Goal: Task Accomplishment & Management: Manage account settings

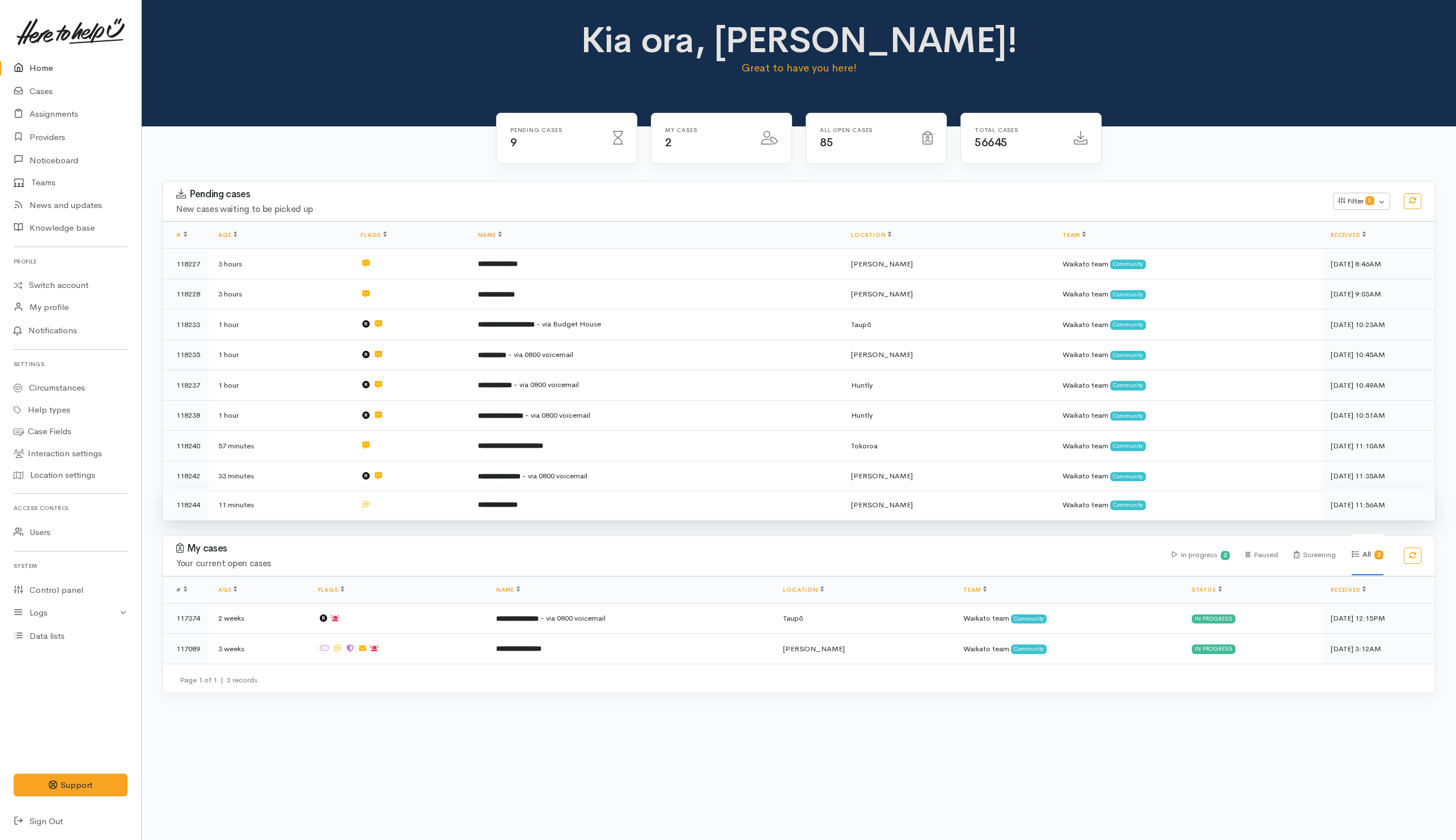
click at [420, 501] on td at bounding box center [409, 504] width 117 height 30
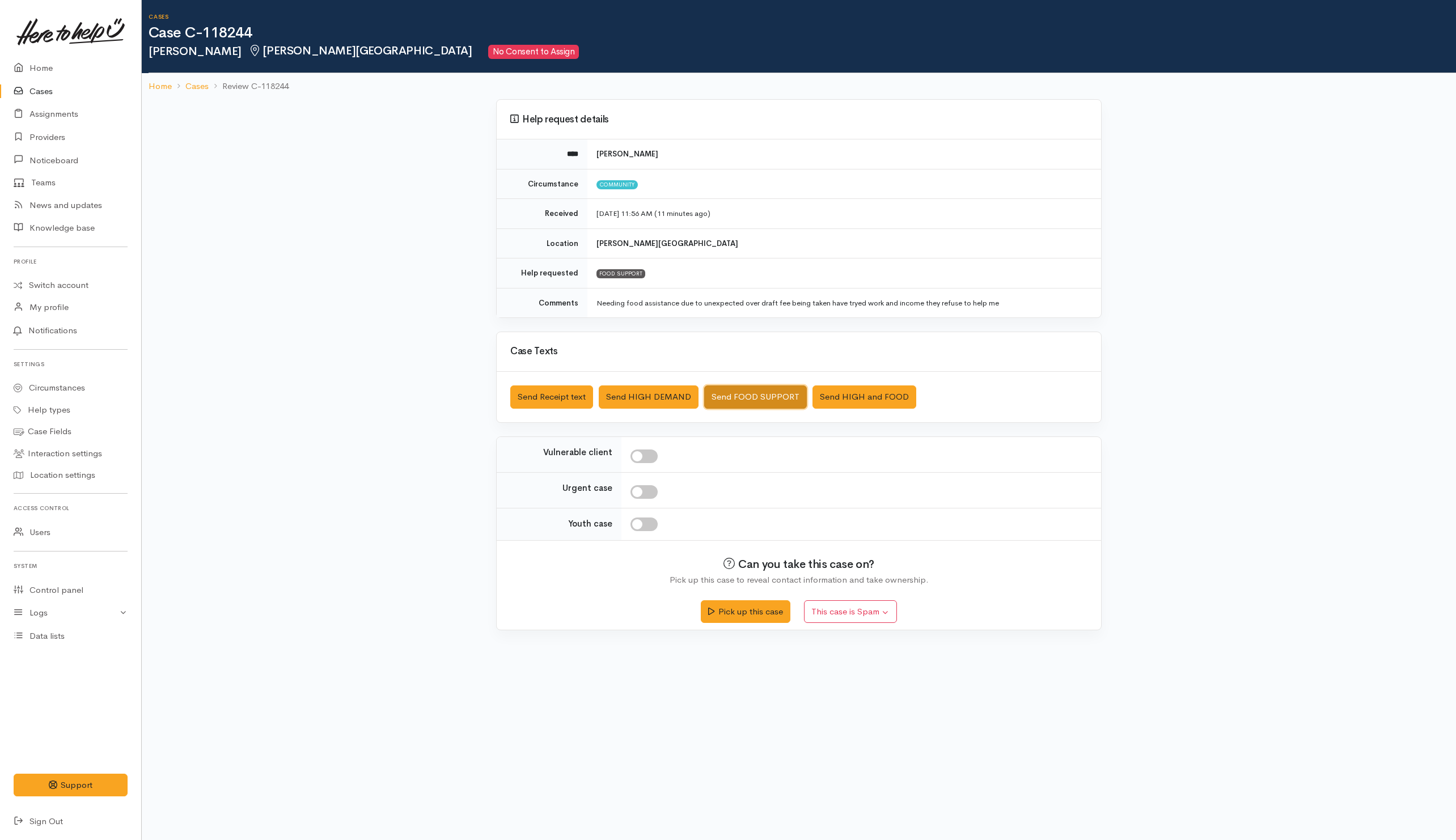
click at [752, 408] on button "Send FOOD SUPPORT" at bounding box center [755, 397] width 103 height 23
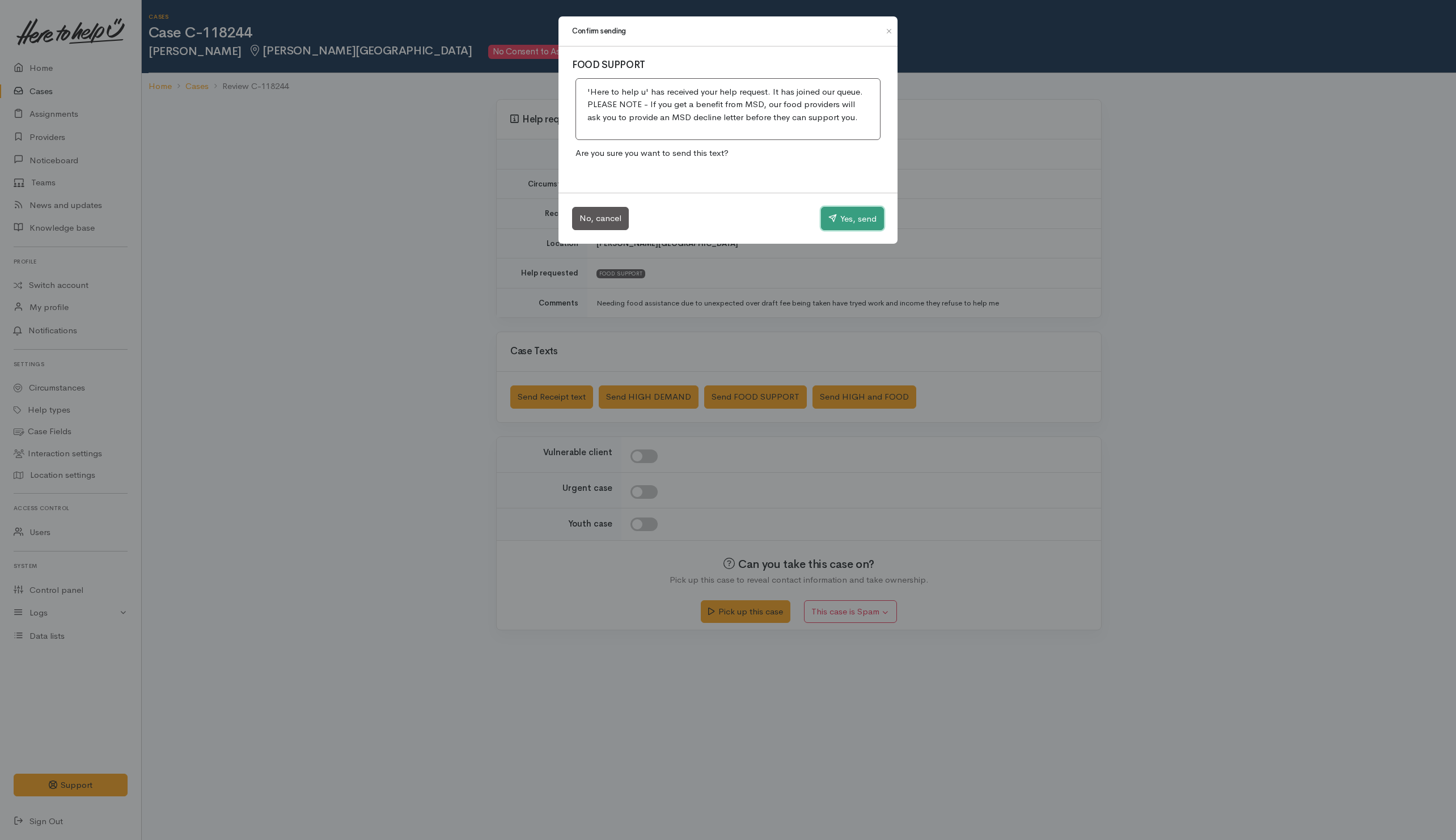
click at [831, 212] on button "Yes, send" at bounding box center [852, 219] width 63 height 24
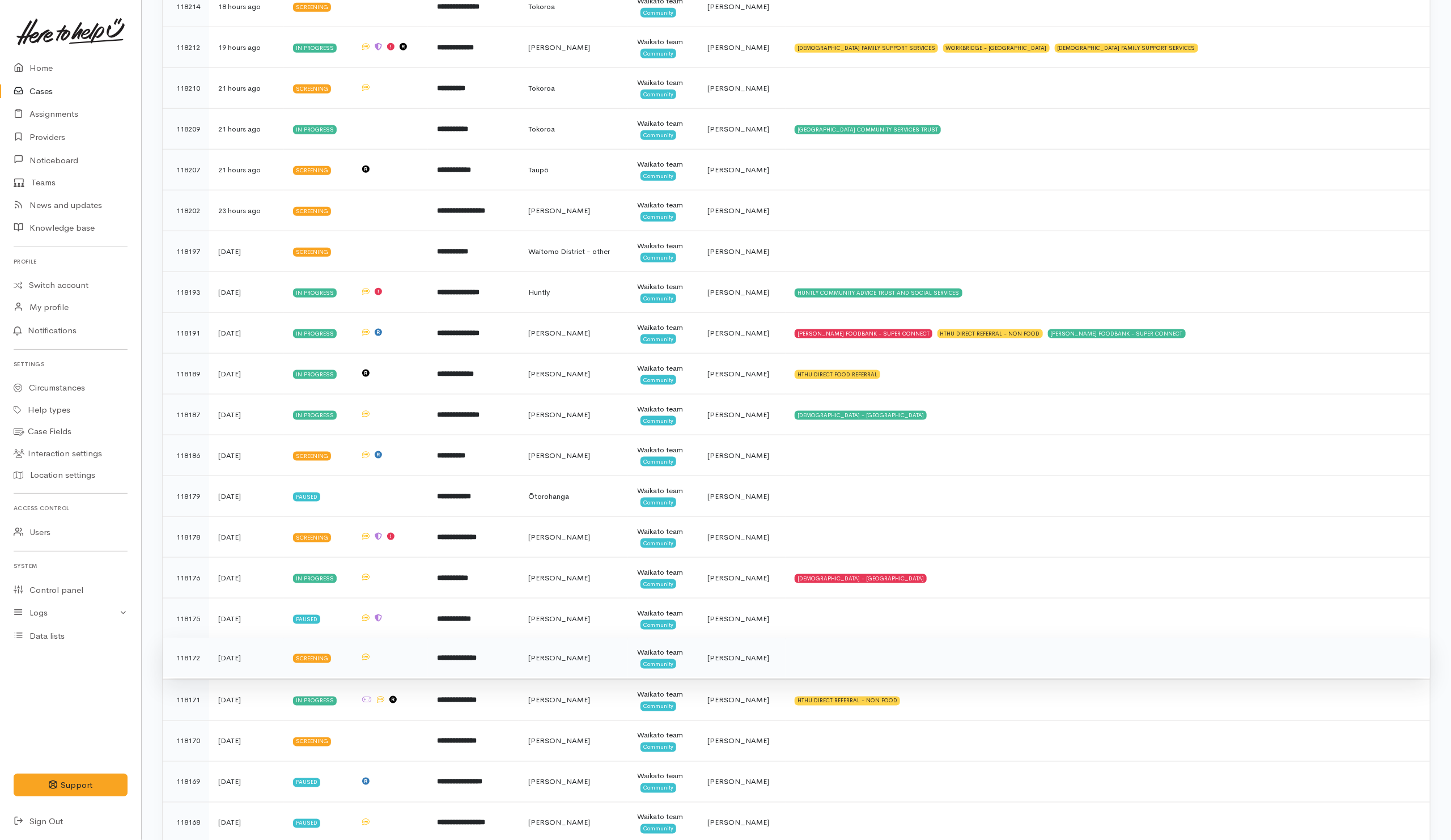
scroll to position [1190, 0]
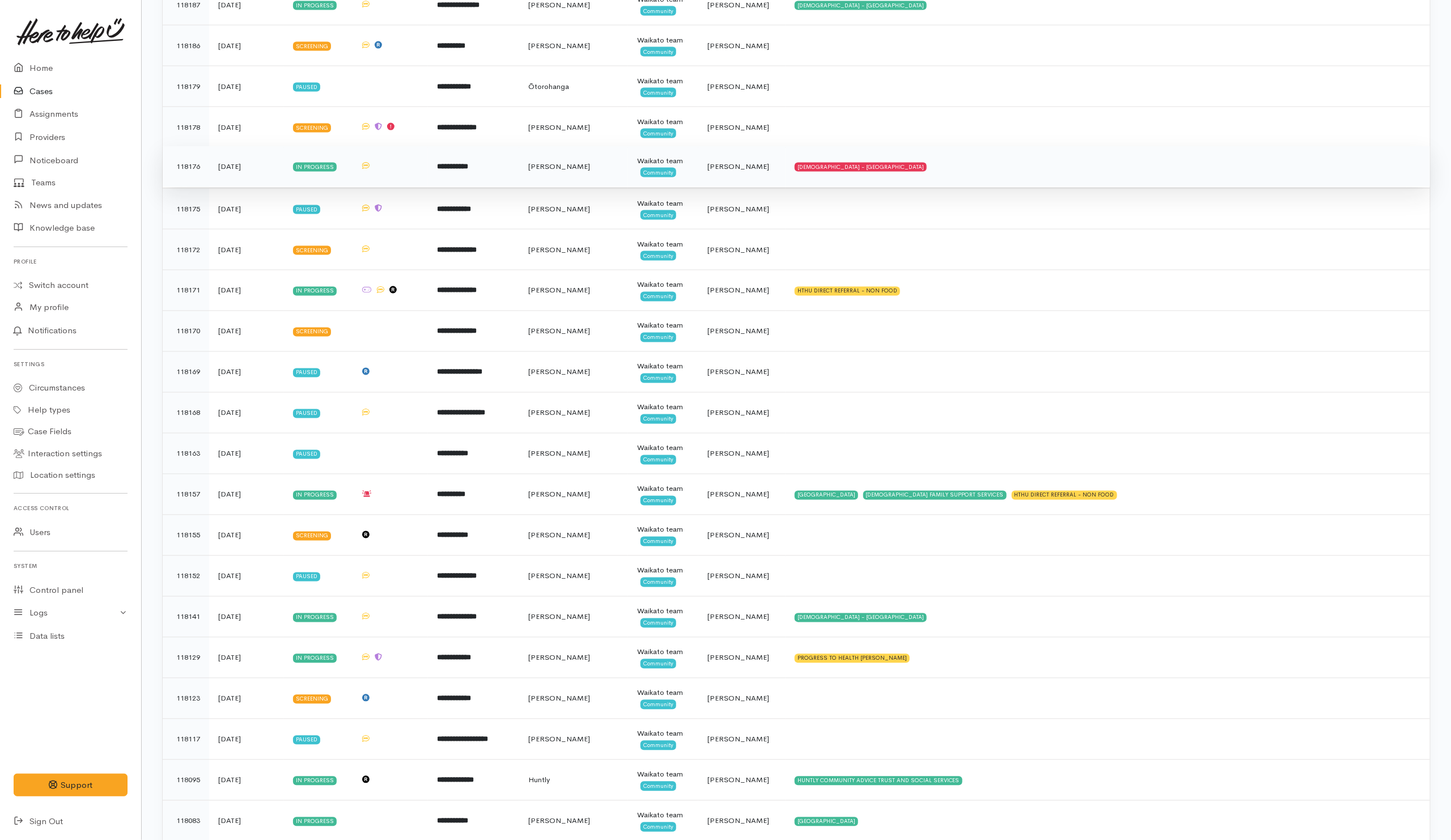
click at [1048, 176] on td "SALVATION ARMY - HAMILTON CITY" at bounding box center [1107, 166] width 644 height 41
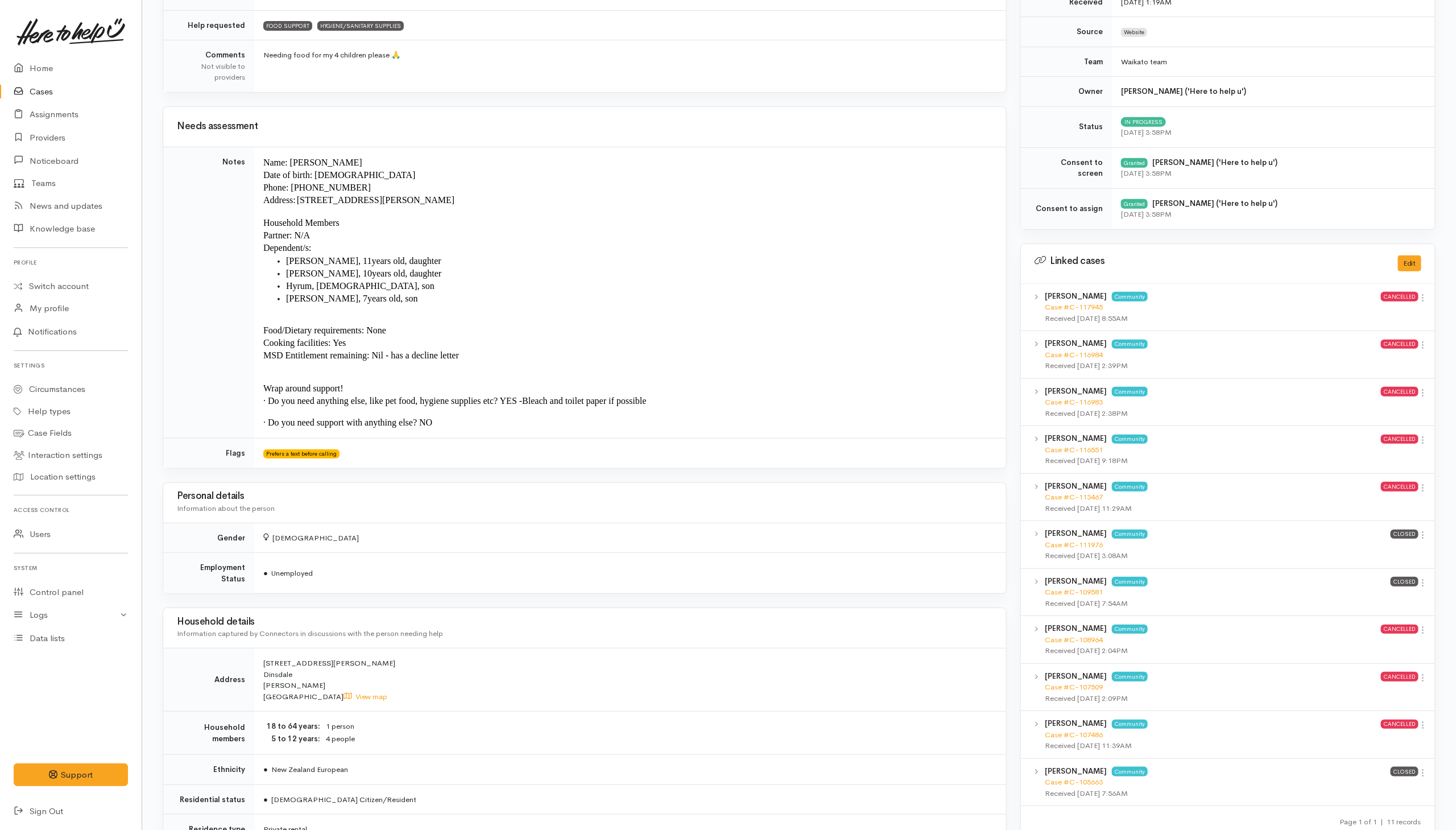
scroll to position [598, 0]
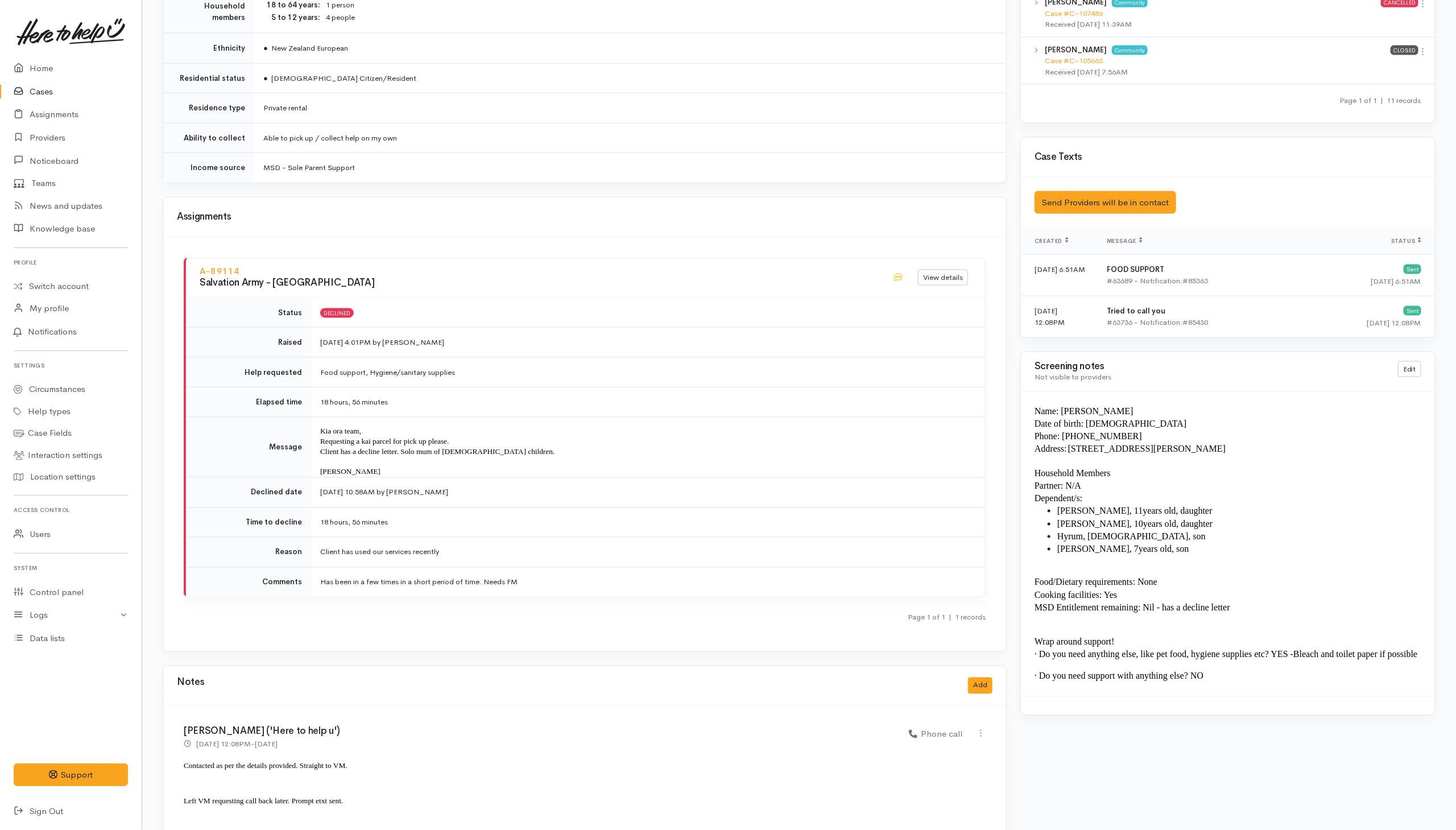
scroll to position [1078, 0]
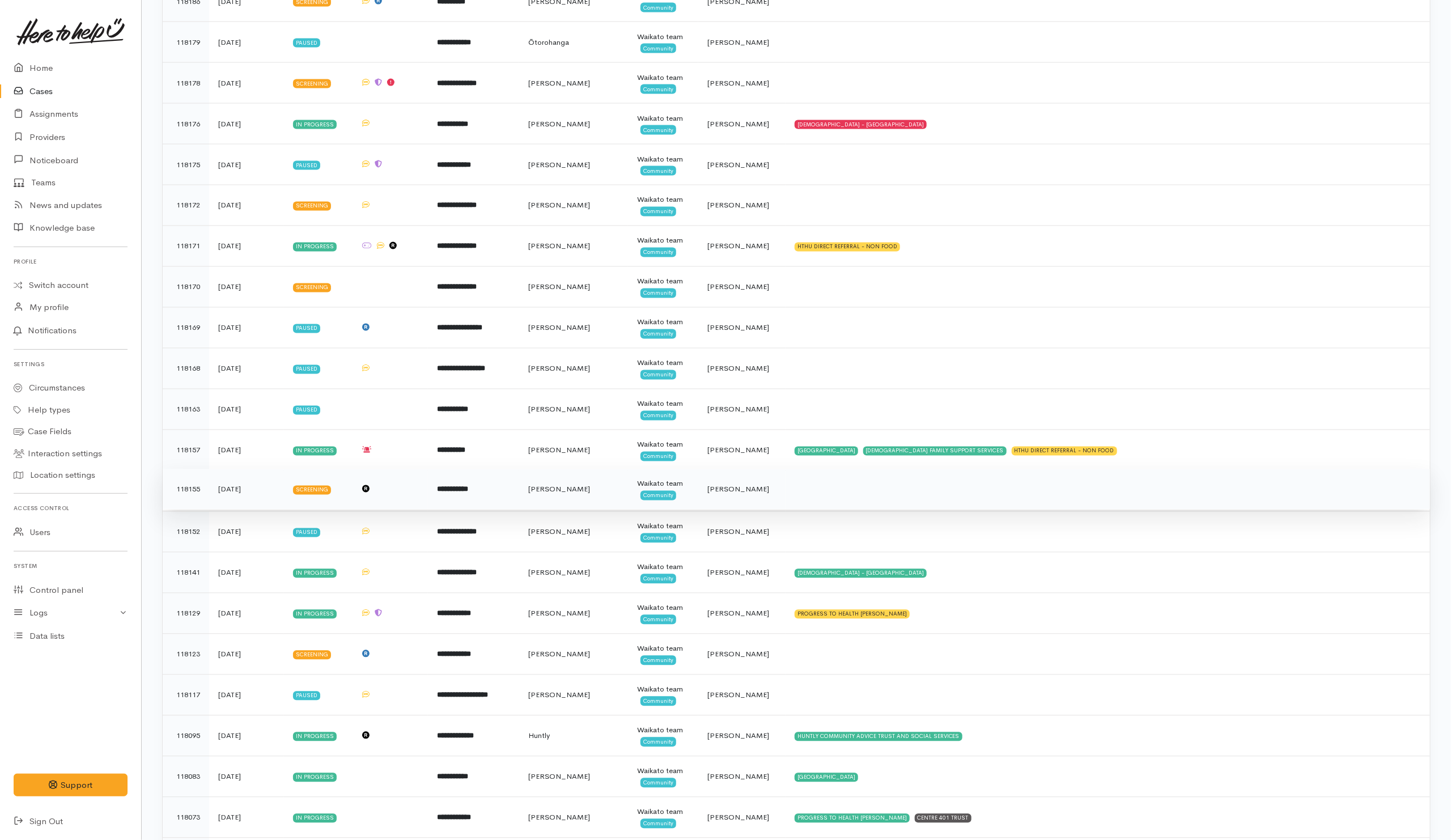
scroll to position [1955, 0]
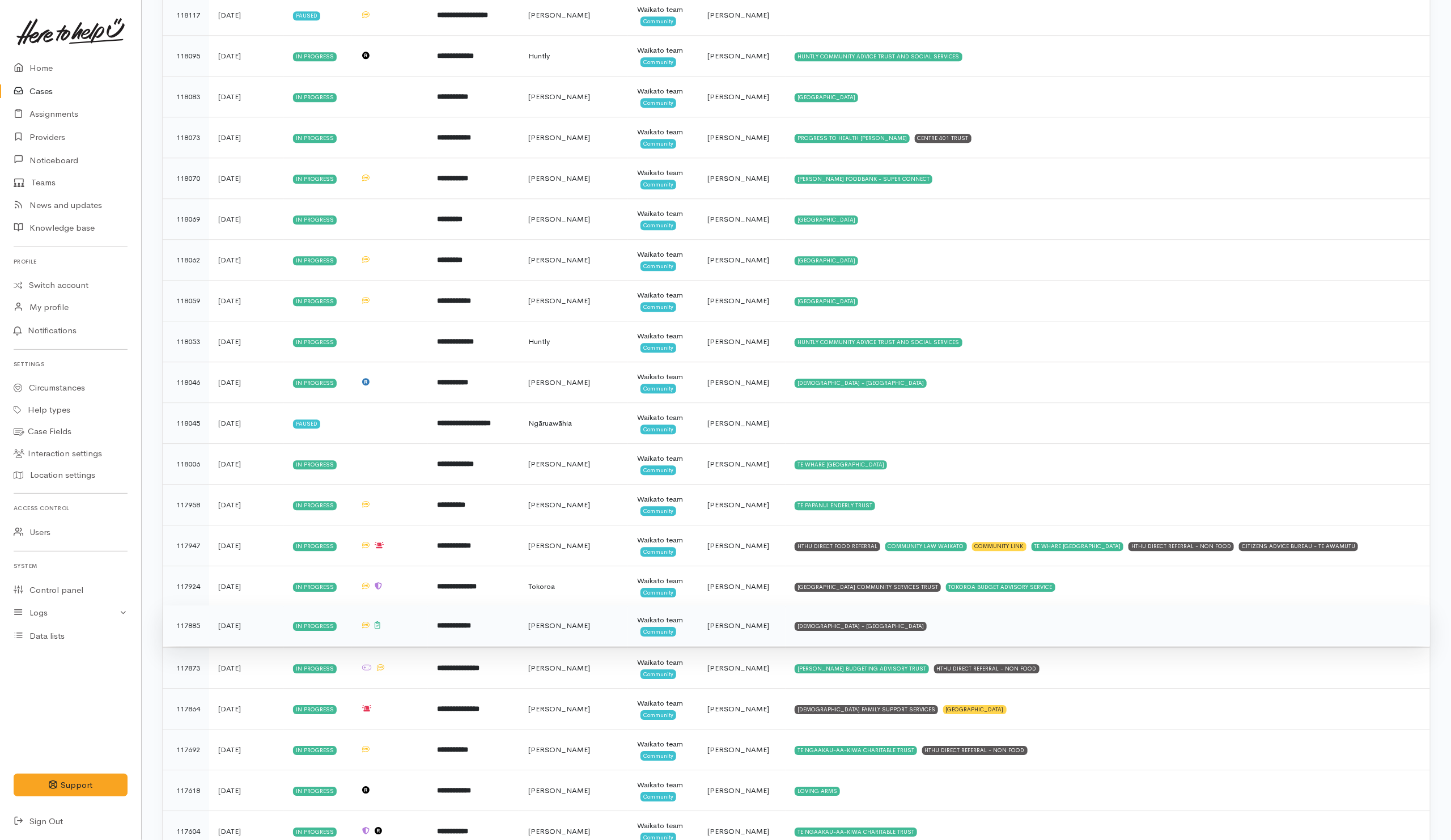
click at [944, 640] on td "SALVATION ARMY - HAMILTON CITY" at bounding box center [1107, 625] width 644 height 41
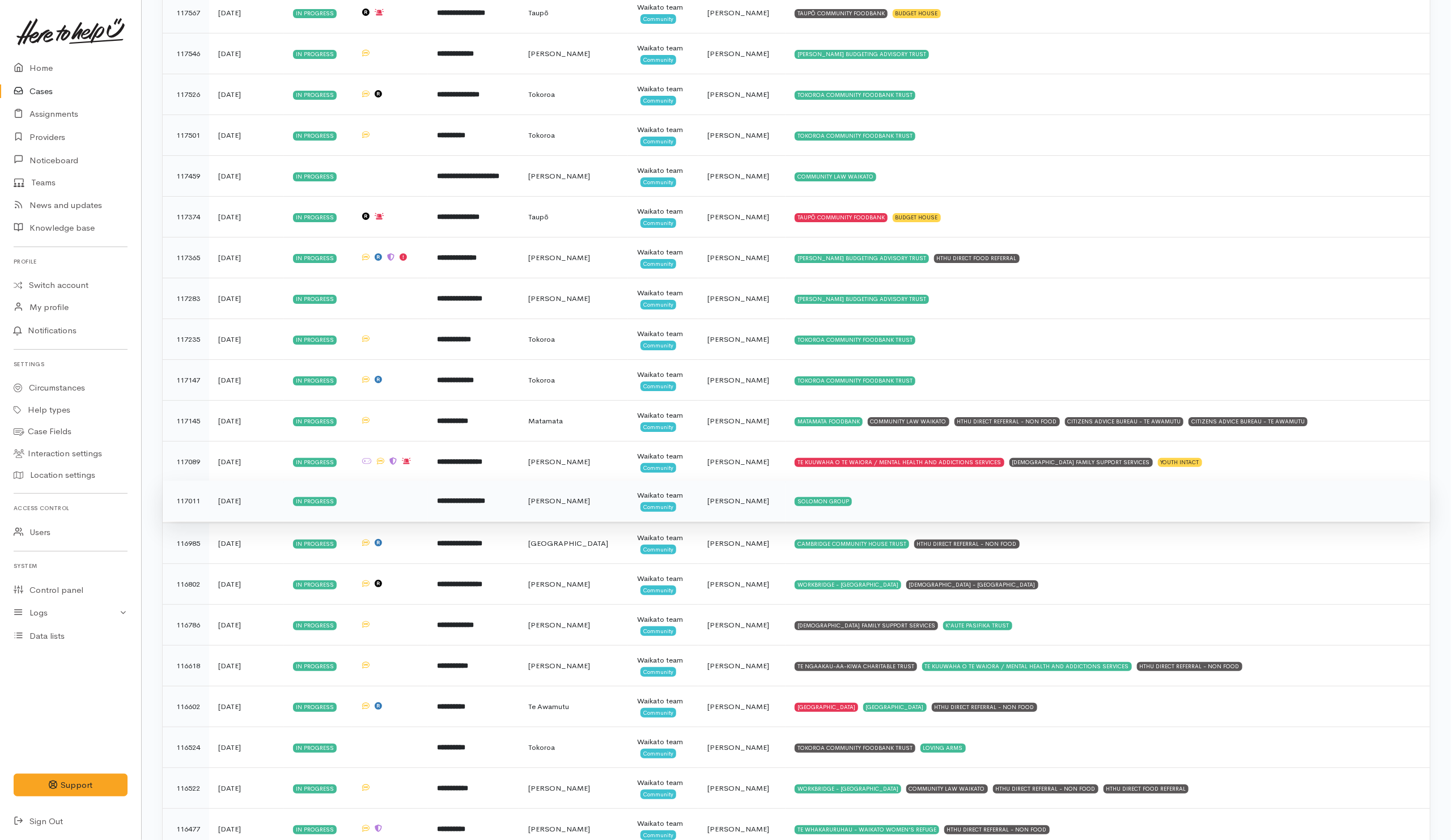
scroll to position [2922, 0]
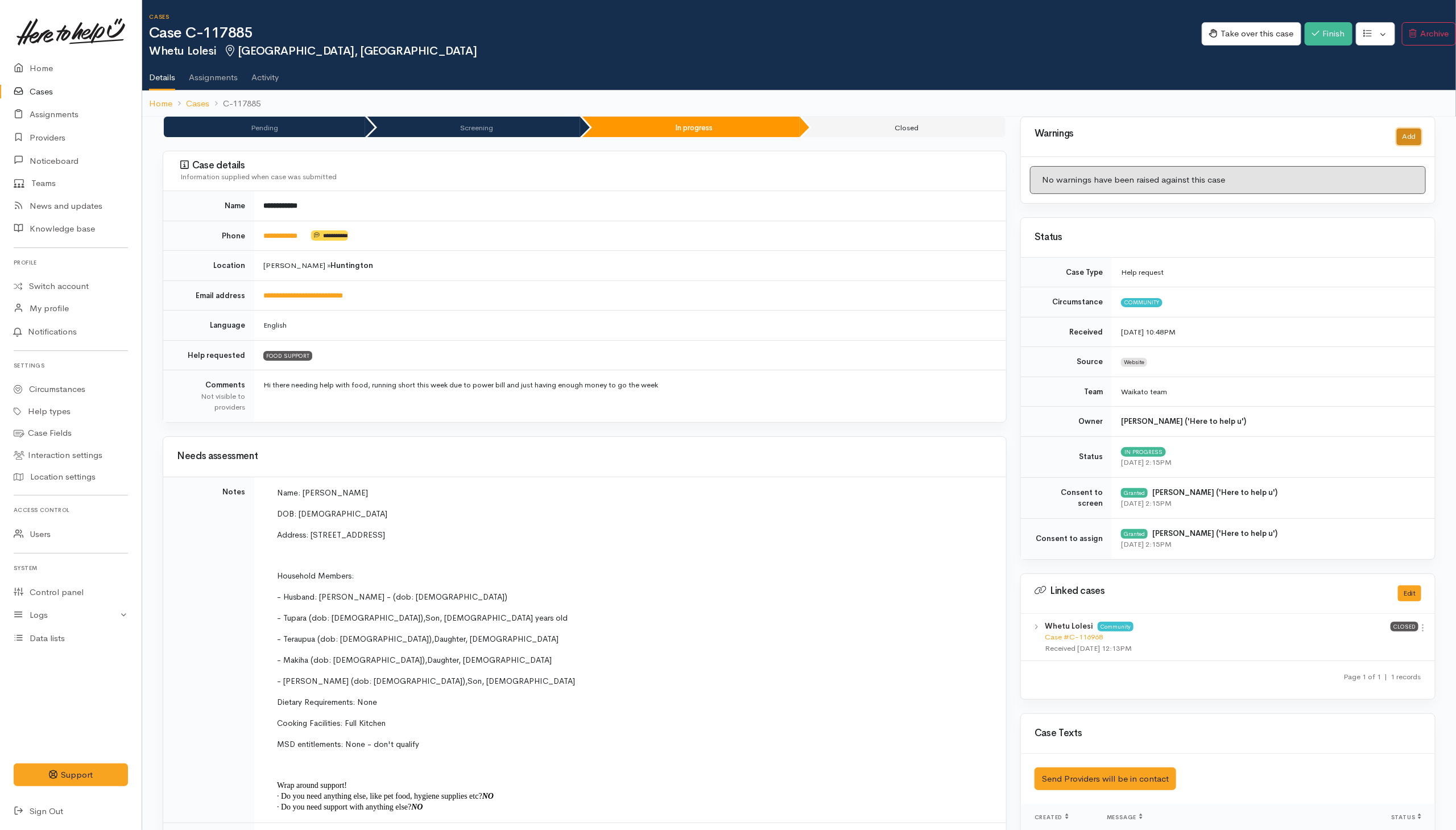
click at [969, 140] on button "Add" at bounding box center [1409, 137] width 25 height 17
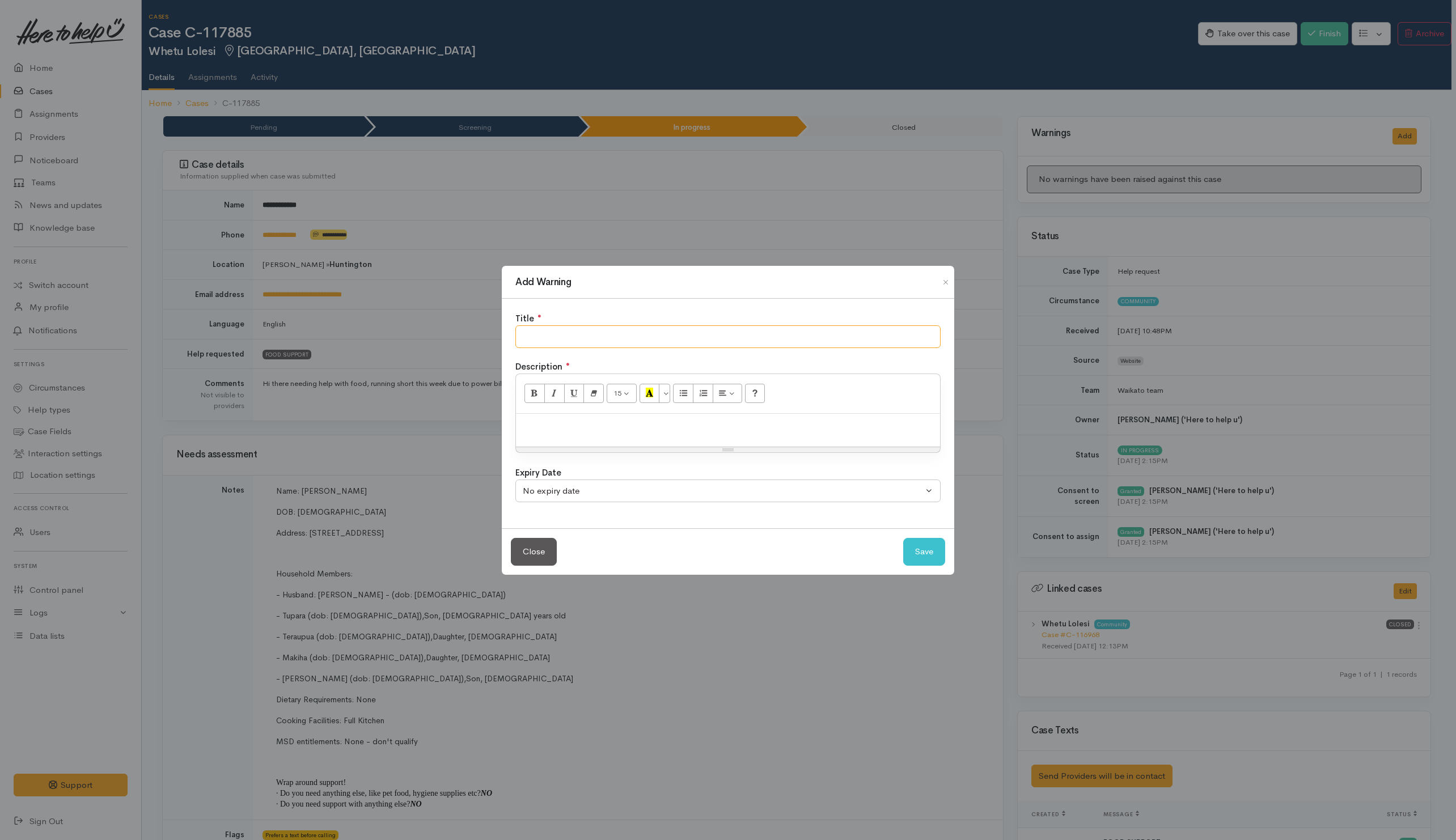
drag, startPoint x: 847, startPoint y: 343, endPoint x: 949, endPoint y: 292, distance: 114.0
click at [848, 342] on input "text" at bounding box center [728, 337] width 425 height 23
type input "NO SHOW"
click at [917, 551] on button "Save" at bounding box center [924, 551] width 42 height 27
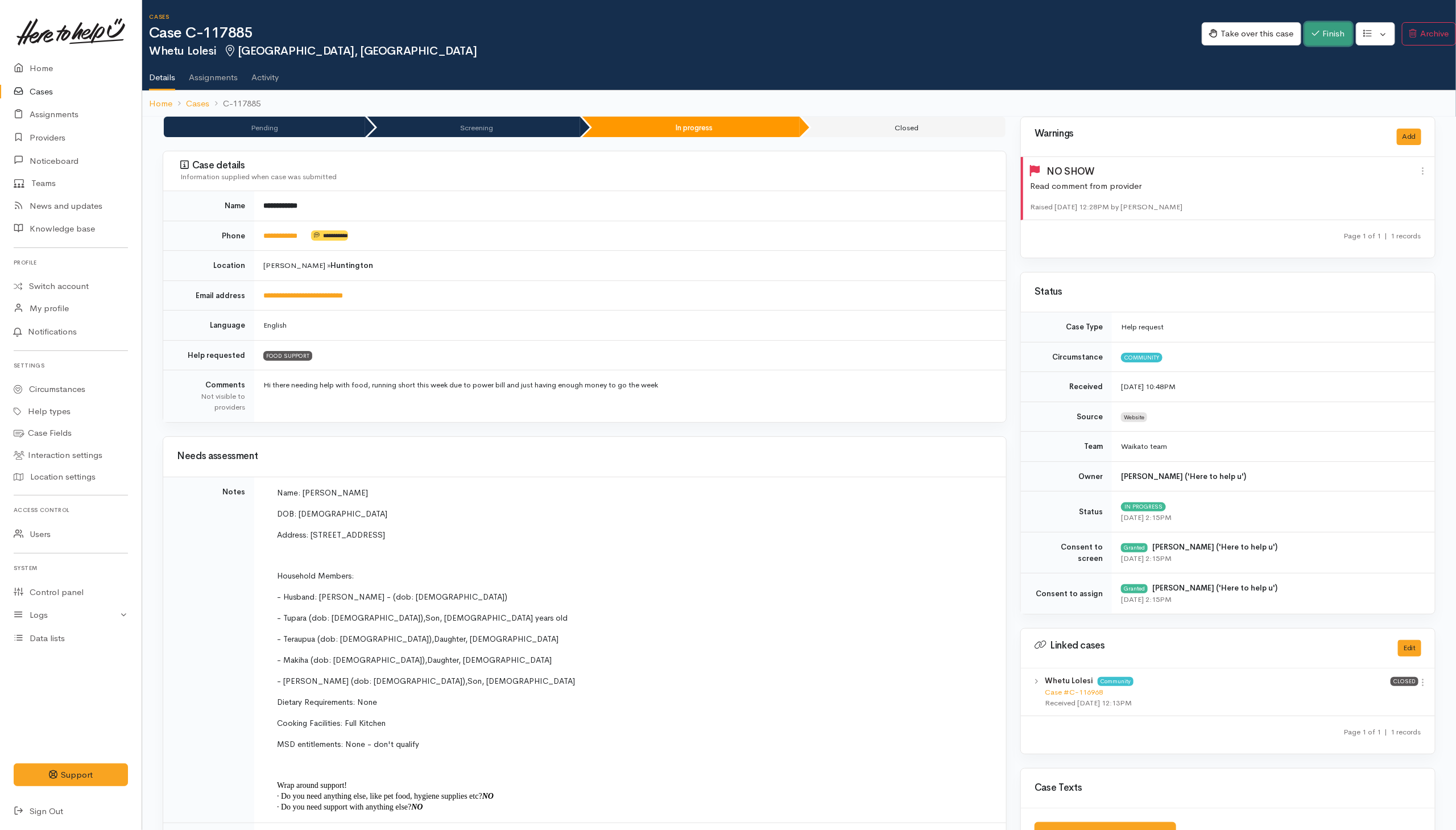
click at [969, 40] on button "Finish" at bounding box center [1329, 34] width 48 height 23
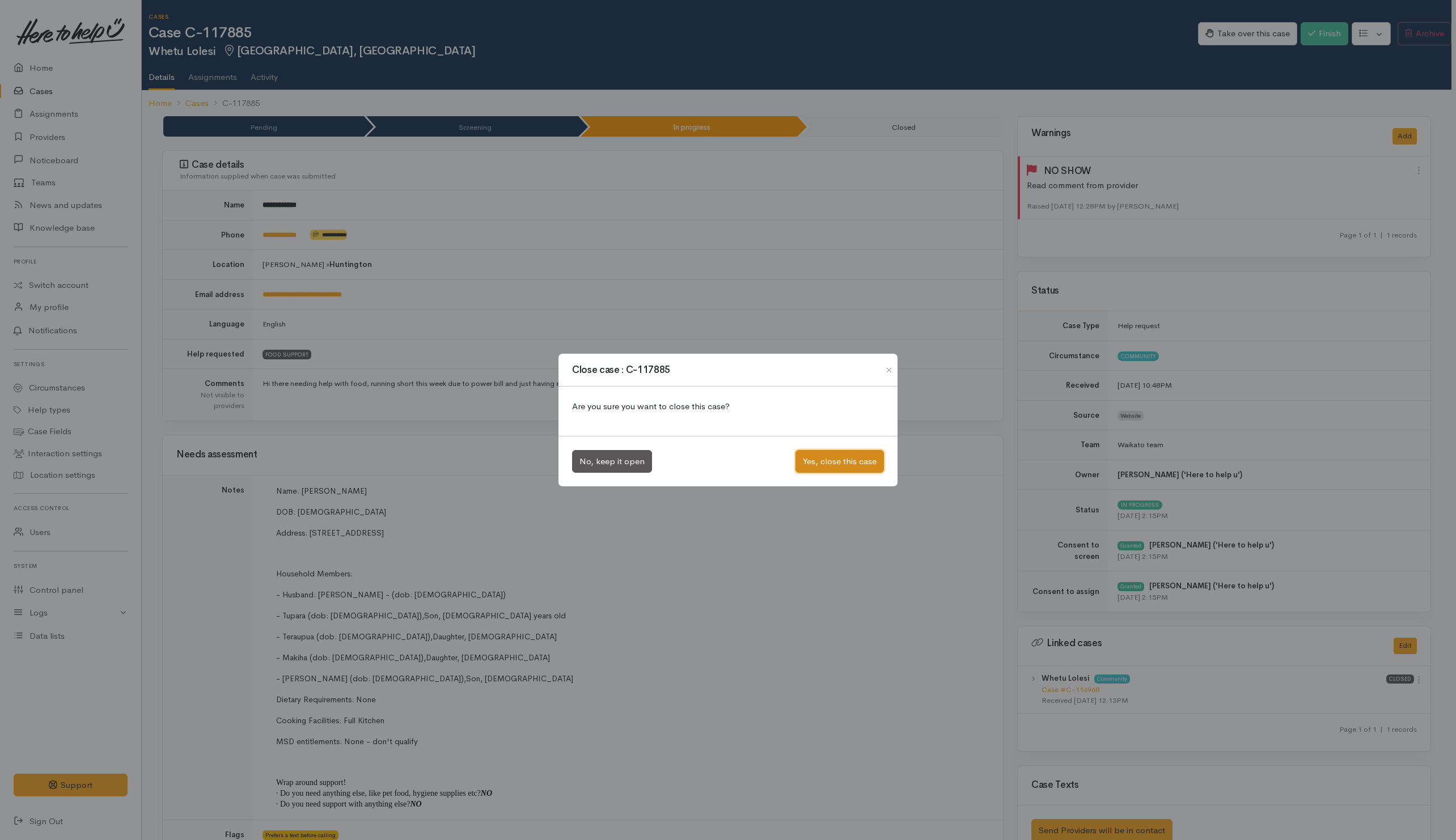
click at [820, 468] on button "Yes, close this case" at bounding box center [839, 462] width 89 height 23
